Goal: Task Accomplishment & Management: Use online tool/utility

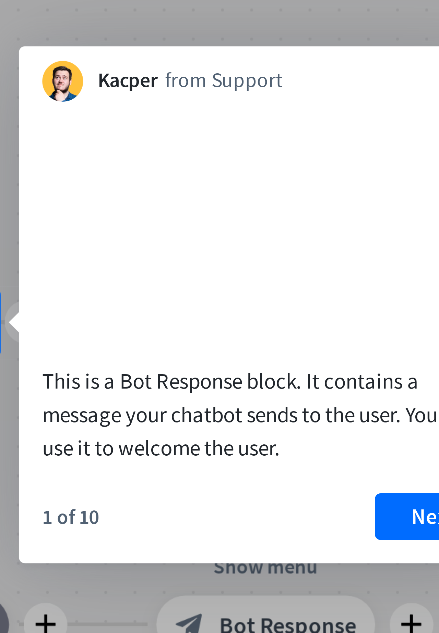
scroll to position [249, 186]
click at [283, 376] on button "Next" at bounding box center [287, 370] width 27 height 11
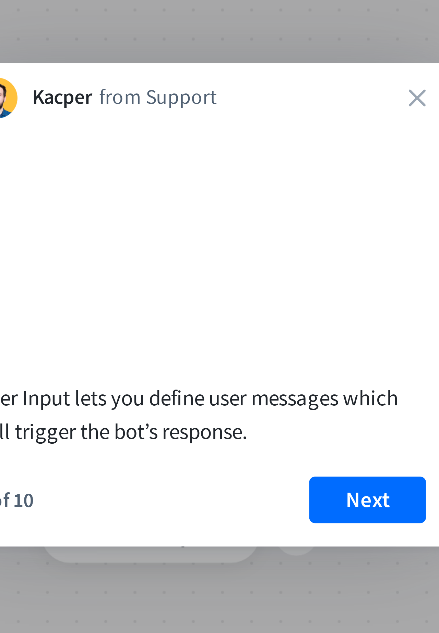
click at [271, 372] on button "Next" at bounding box center [272, 366] width 27 height 11
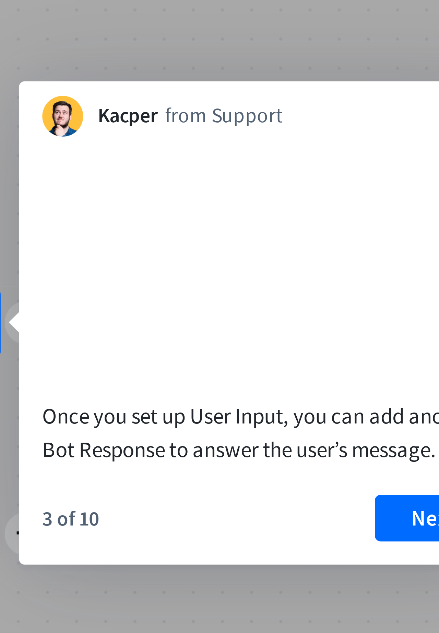
click at [276, 373] on button "Next" at bounding box center [287, 370] width 27 height 11
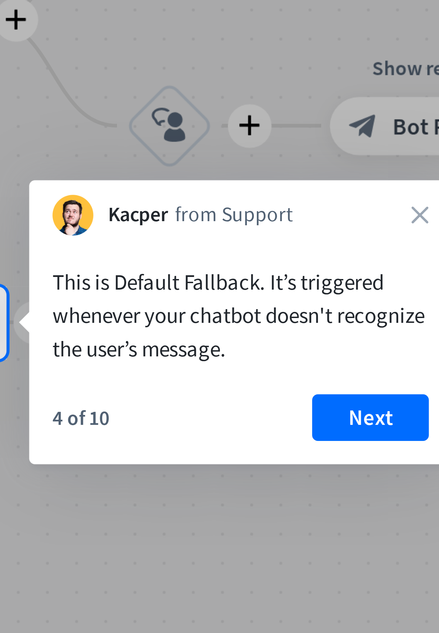
click at [267, 352] on button "Next" at bounding box center [272, 347] width 27 height 11
click at [267, 351] on div "plus home_2 Start point plus Welcome message block_bot_response Bot Response pl…" at bounding box center [253, 596] width 418 height 614
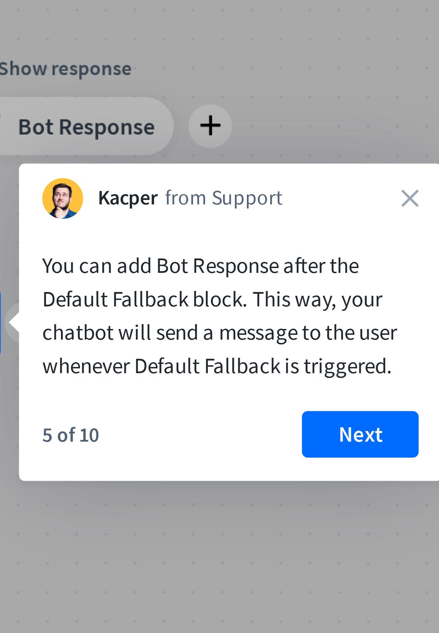
click at [267, 353] on button "Next" at bounding box center [270, 351] width 27 height 11
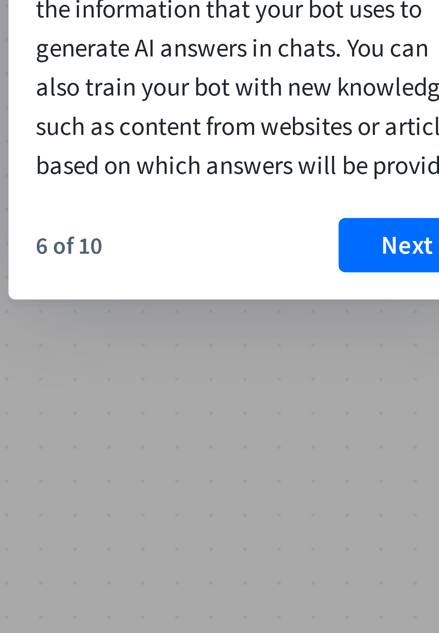
scroll to position [78, 65]
click at [151, 134] on button "Next" at bounding box center [147, 128] width 27 height 11
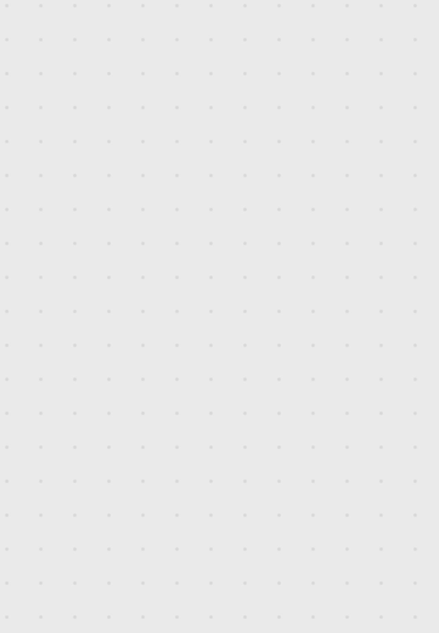
click at [145, 131] on div "plus home_2 Start point plus Welcome message block_bot_response Bot Response pl…" at bounding box center [228, 325] width 418 height 614
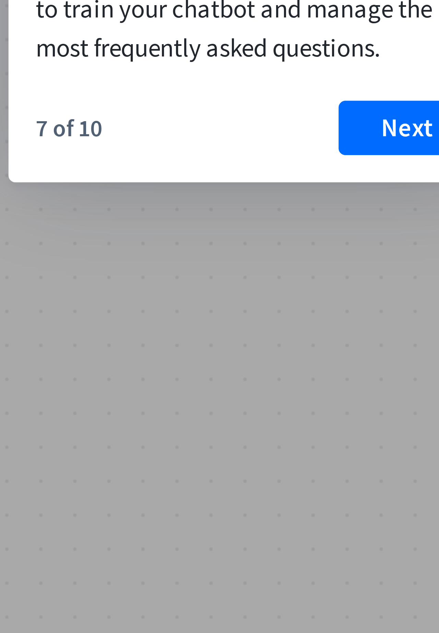
click at [145, 105] on button "Next" at bounding box center [147, 104] width 27 height 11
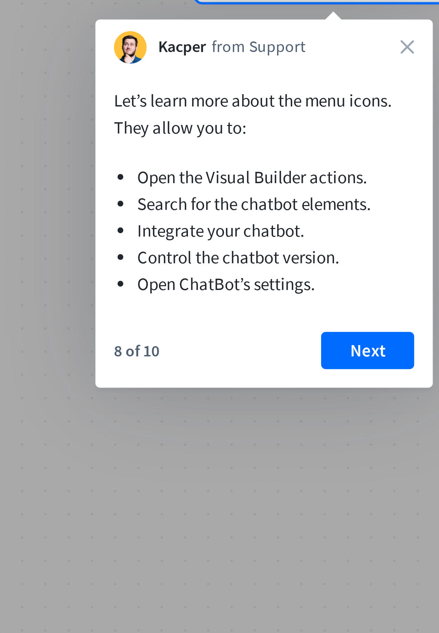
scroll to position [45, 252]
click at [362, 148] on button "Next" at bounding box center [360, 148] width 27 height 11
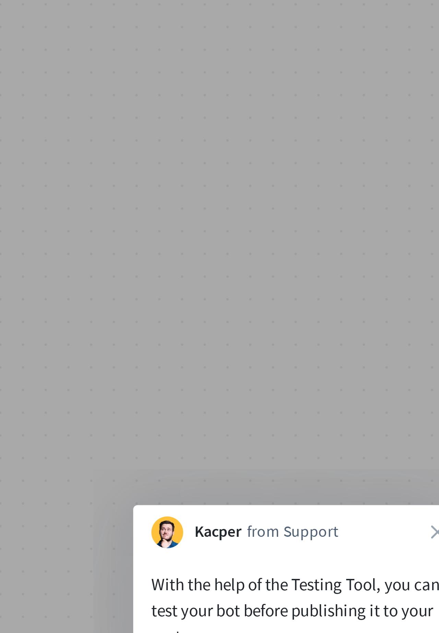
scroll to position [442, 242]
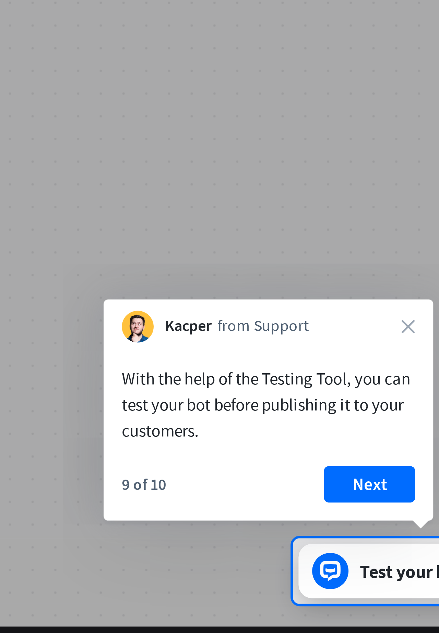
click at [352, 590] on button "Next" at bounding box center [353, 588] width 27 height 11
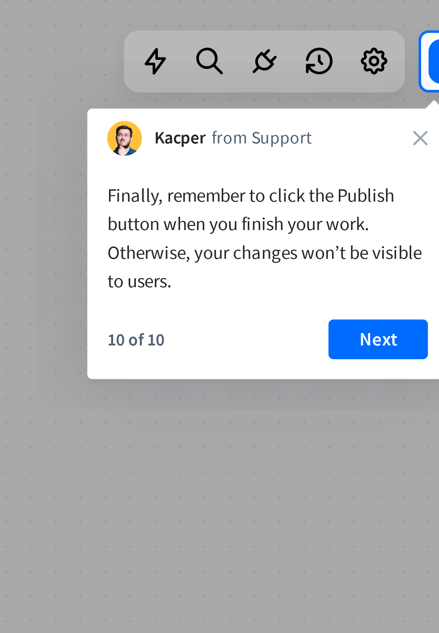
scroll to position [18, 278]
click at [384, 112] on button "Next" at bounding box center [381, 111] width 27 height 11
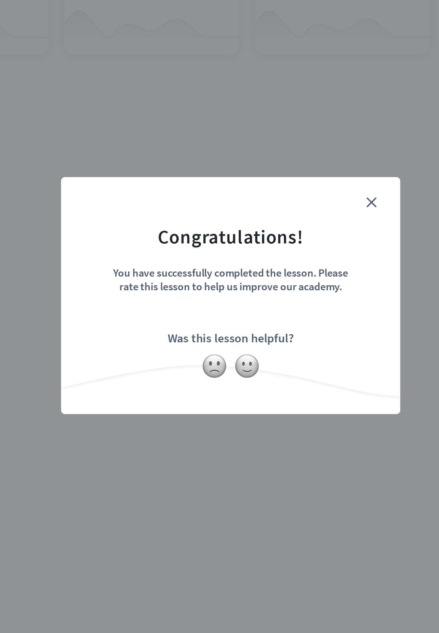
scroll to position [167, 103]
click at [294, 259] on div "close Congratulations! You have successfully completed the lesson. Please rate …" at bounding box center [219, 317] width 171 height 120
click at [295, 257] on div "close Congratulations! You have successfully completed the lesson. Please rate …" at bounding box center [219, 317] width 171 height 120
click at [291, 268] on icon "close" at bounding box center [290, 269] width 5 height 5
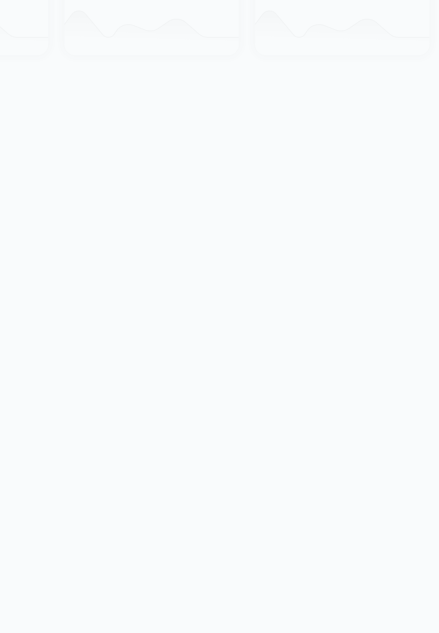
click at [291, 269] on div at bounding box center [228, 325] width 418 height 614
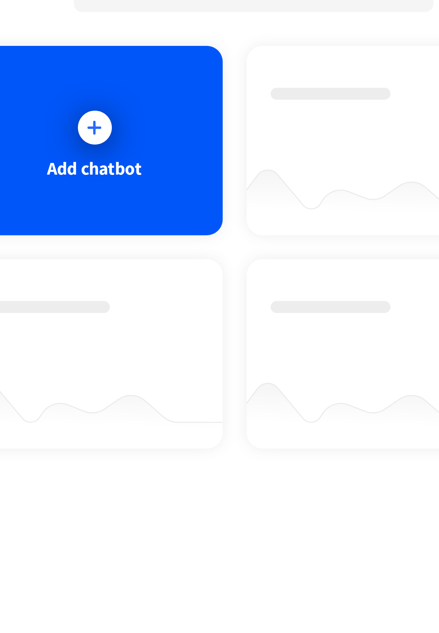
scroll to position [41, 51]
click at [109, 109] on div "Add chatbot" at bounding box center [83, 89] width 88 height 65
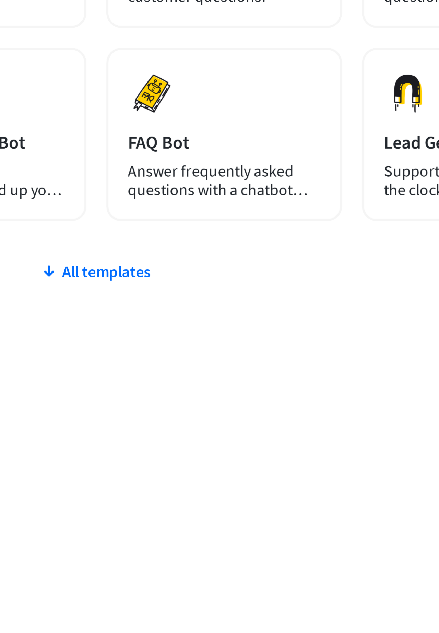
scroll to position [143, 192]
click at [239, 233] on div "All templates" at bounding box center [225, 236] width 344 height 7
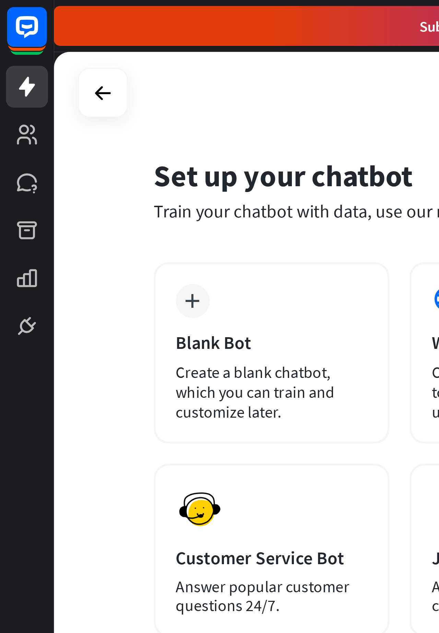
scroll to position [0, 0]
click at [87, 129] on div "Create a blank chatbot, which you can train and customize later." at bounding box center [93, 134] width 66 height 21
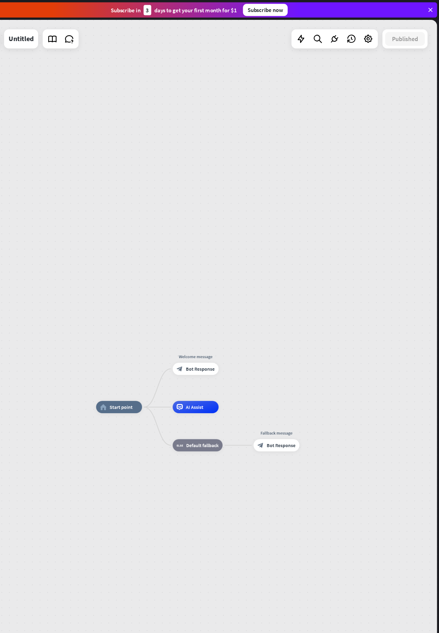
scroll to position [0, 45]
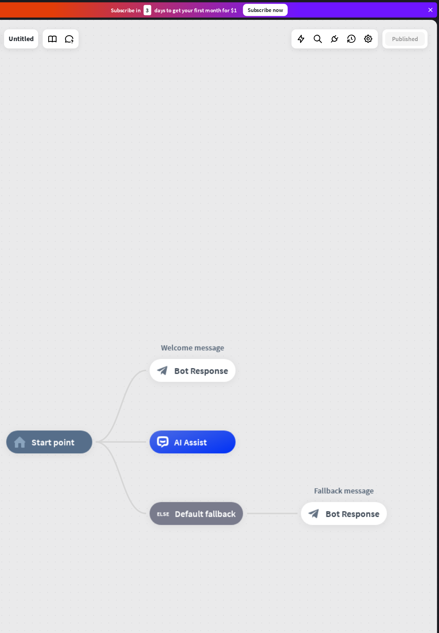
click at [215, 396] on span "AI Assist" at bounding box center [215, 397] width 29 height 10
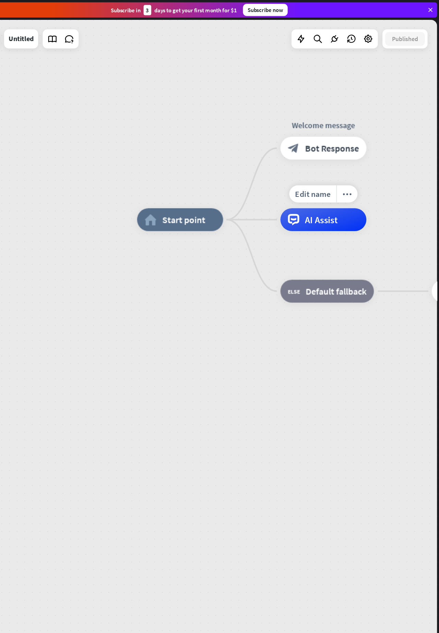
click at [267, 203] on button "Edit Knowledge Hub" at bounding box center [241, 209] width 95 height 12
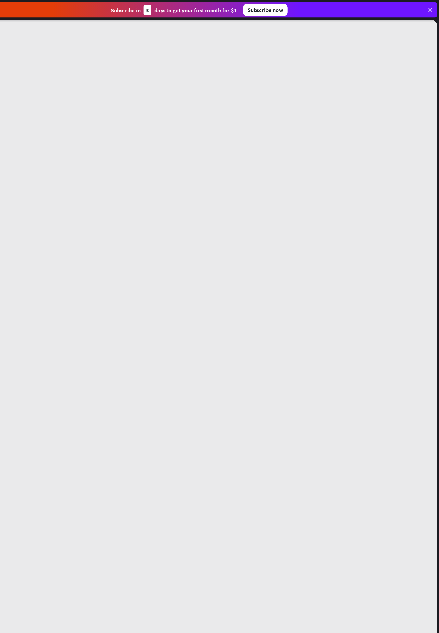
click at [257, 218] on div at bounding box center [228, 325] width 418 height 614
click at [346, 165] on div at bounding box center [228, 325] width 418 height 614
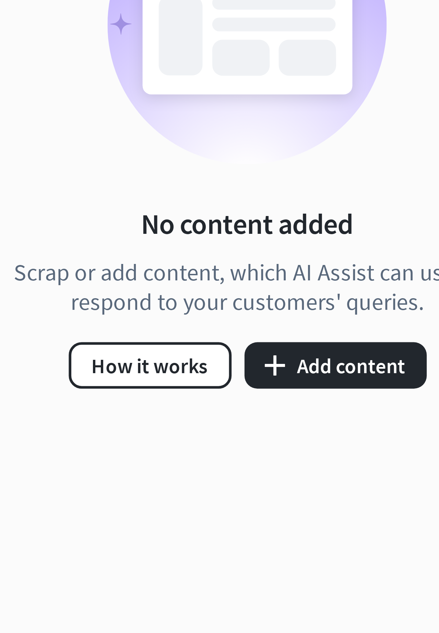
scroll to position [295, 220]
click at [307, 392] on button "plus Add content" at bounding box center [309, 392] width 48 height 12
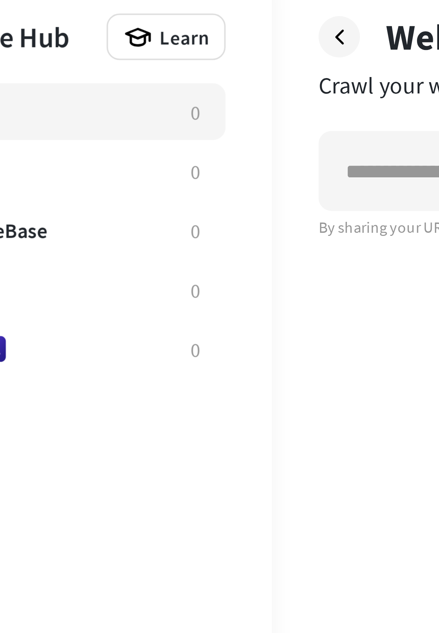
scroll to position [49, 51]
